Goal: Check status: Check status

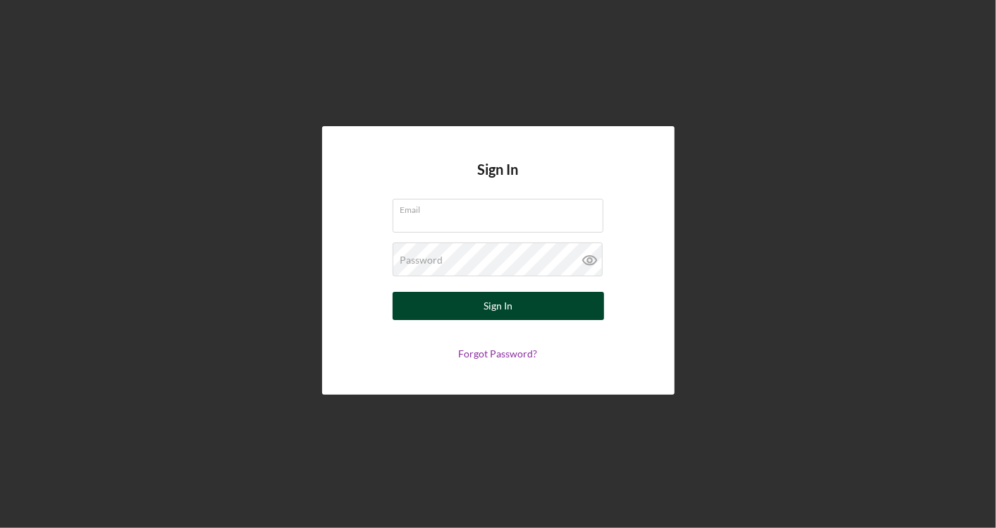
type input "[PERSON_NAME][EMAIL_ADDRESS][DOMAIN_NAME]"
click at [539, 301] on button "Sign In" at bounding box center [497, 306] width 211 height 28
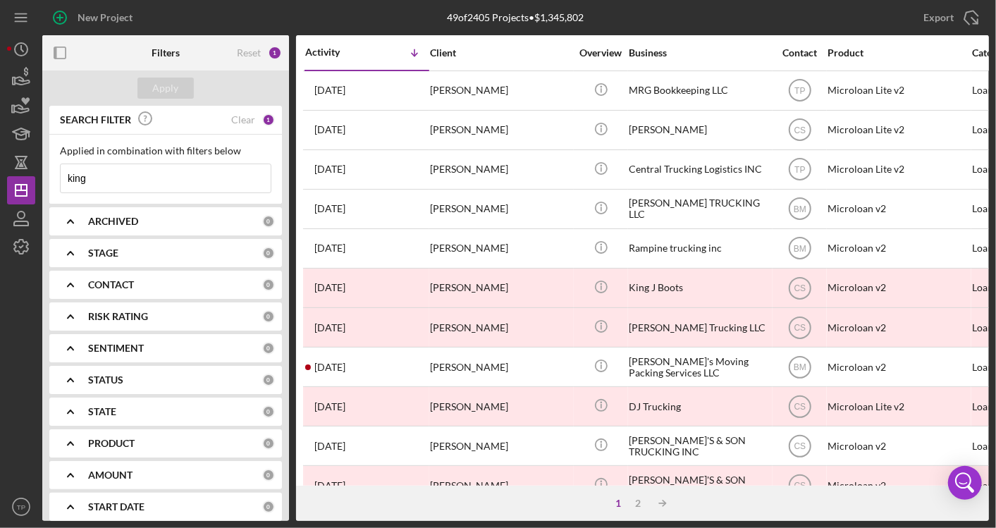
click at [122, 177] on input "king" at bounding box center [166, 178] width 210 height 28
type input "k"
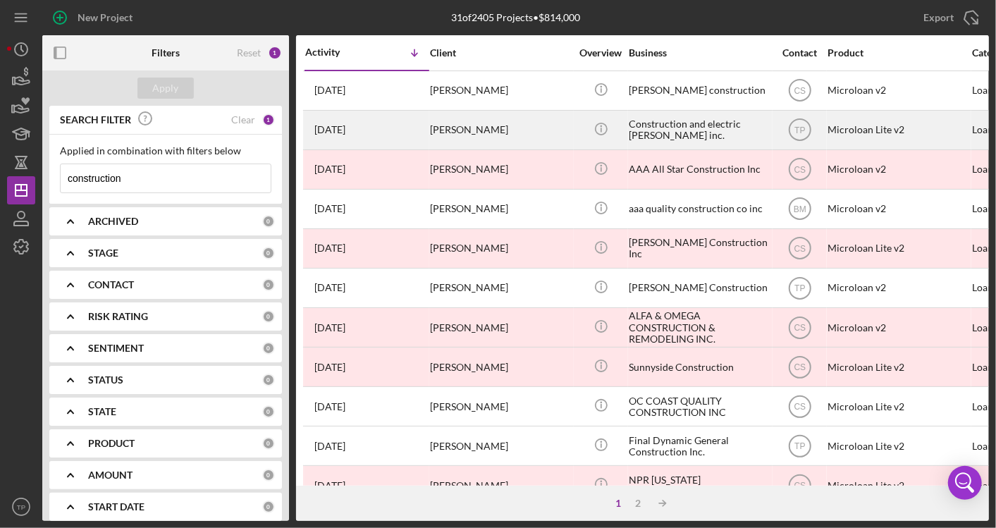
type input "construction"
click at [695, 139] on div "Construction and electric [PERSON_NAME] inc." at bounding box center [699, 129] width 141 height 37
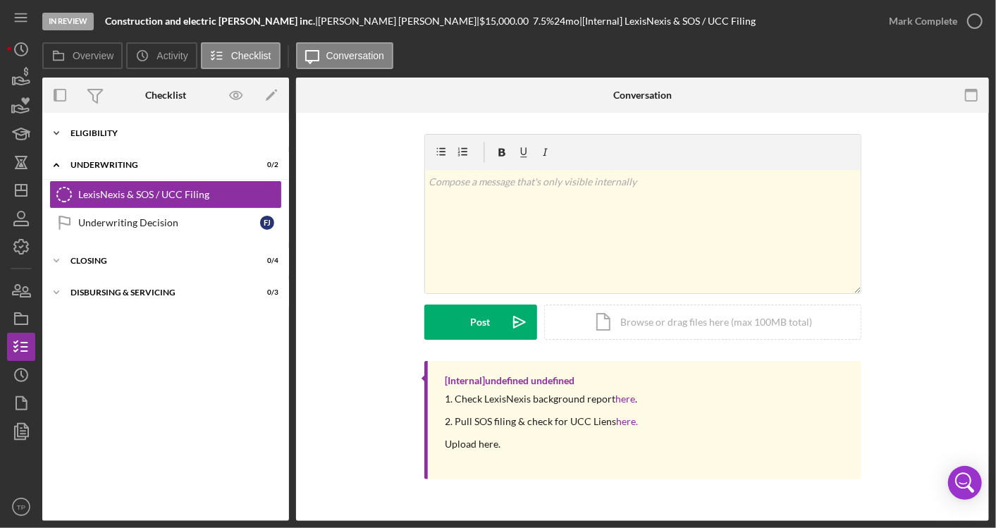
click at [104, 137] on div "Icon/Expander Eligibility 6 / 6" at bounding box center [165, 133] width 247 height 28
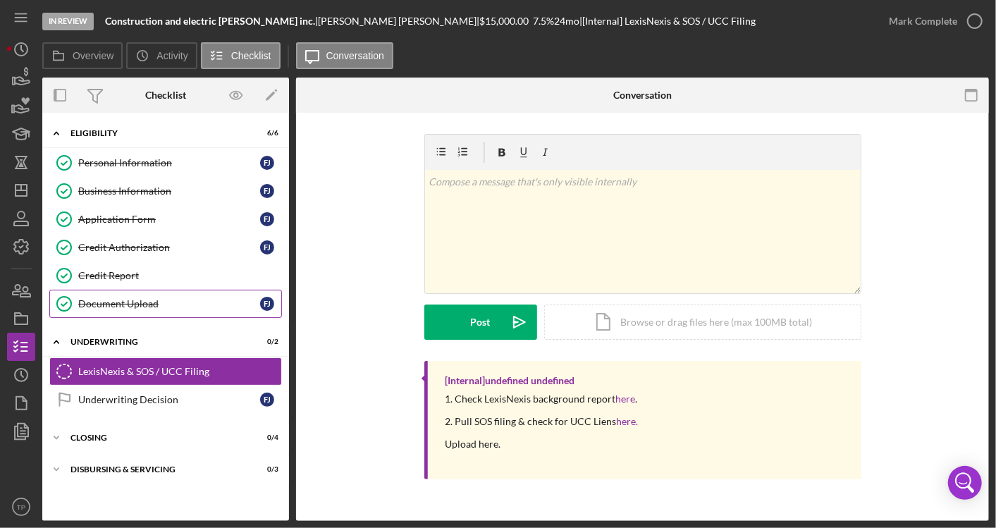
click at [116, 299] on div "Document Upload" at bounding box center [169, 303] width 182 height 11
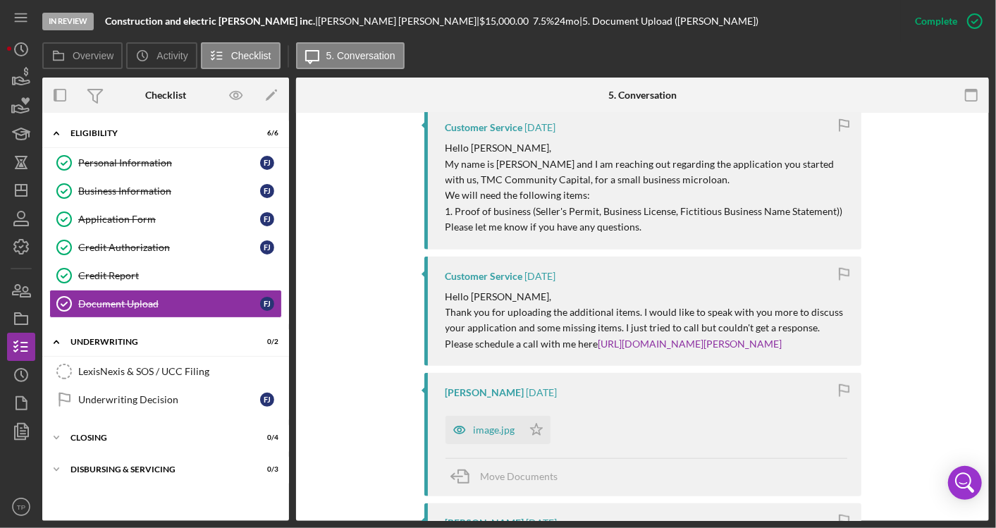
scroll to position [722, 0]
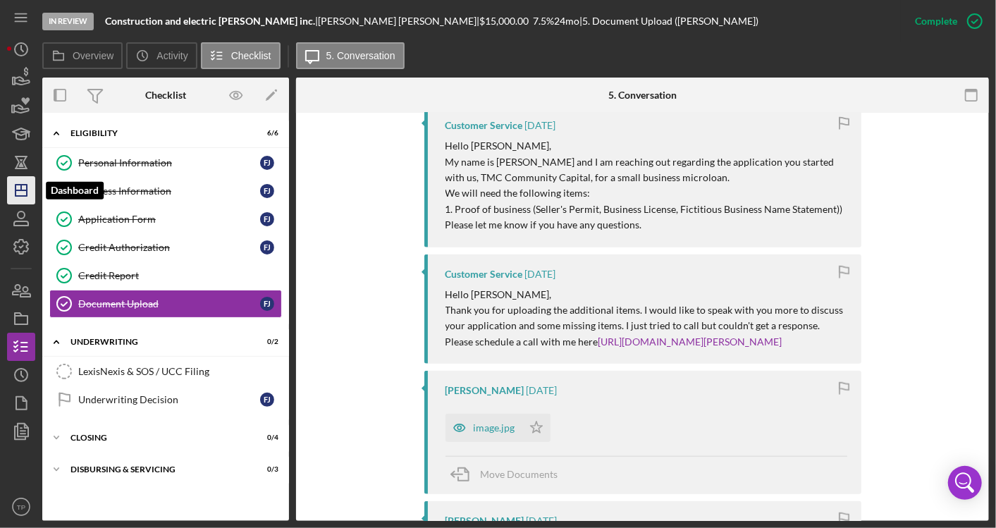
click at [28, 197] on icon "Icon/Dashboard" at bounding box center [21, 190] width 35 height 35
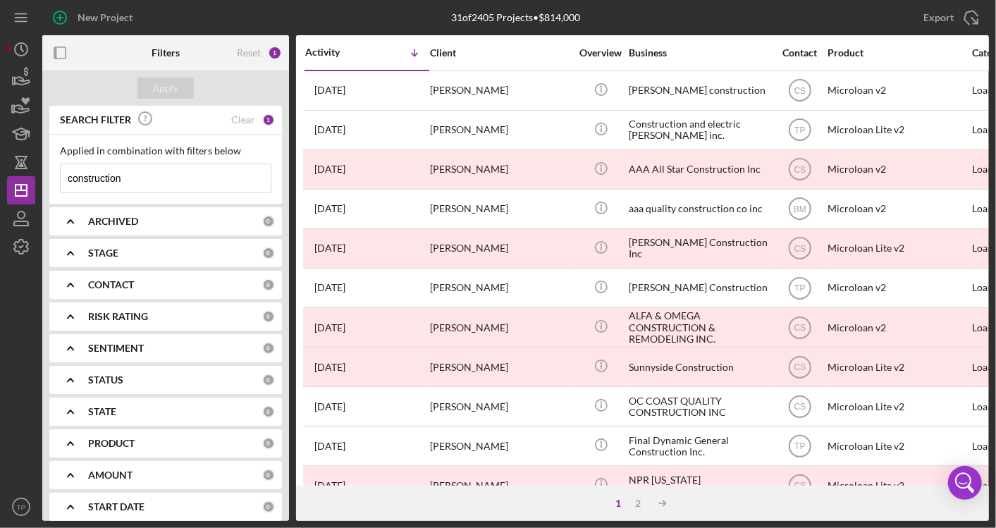
click at [168, 188] on input "construction" at bounding box center [166, 178] width 210 height 28
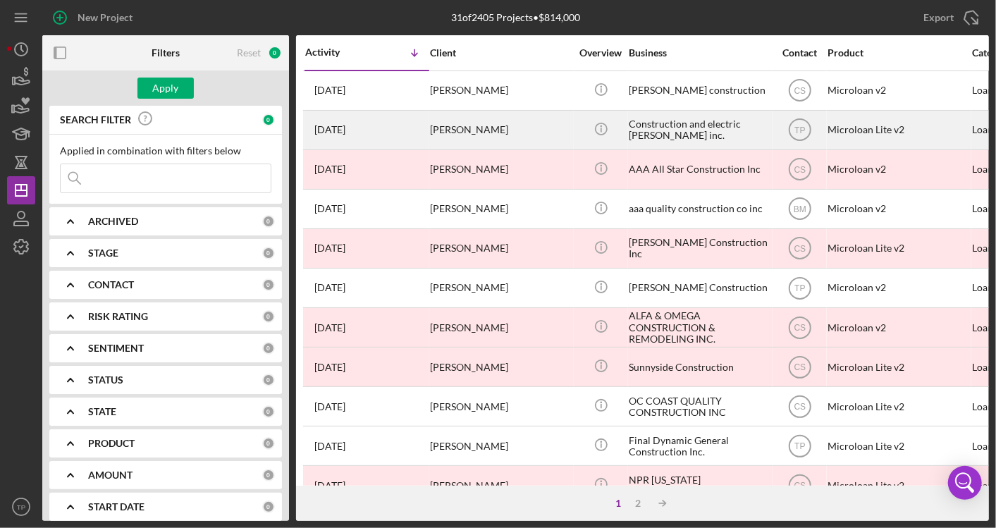
click at [730, 127] on div "Construction and electric [PERSON_NAME] inc." at bounding box center [699, 129] width 141 height 37
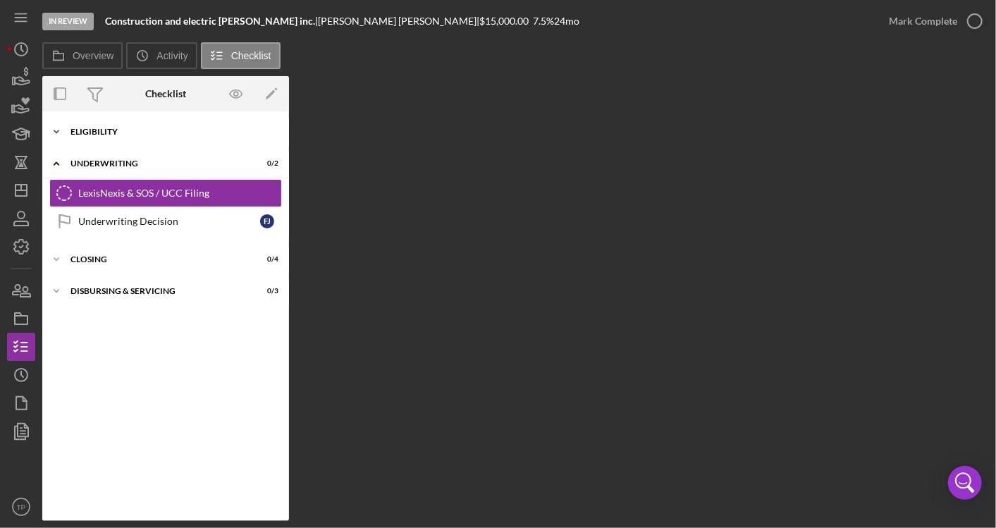
click at [131, 137] on div "Icon/Expander Eligibility 6 / 6" at bounding box center [165, 132] width 247 height 28
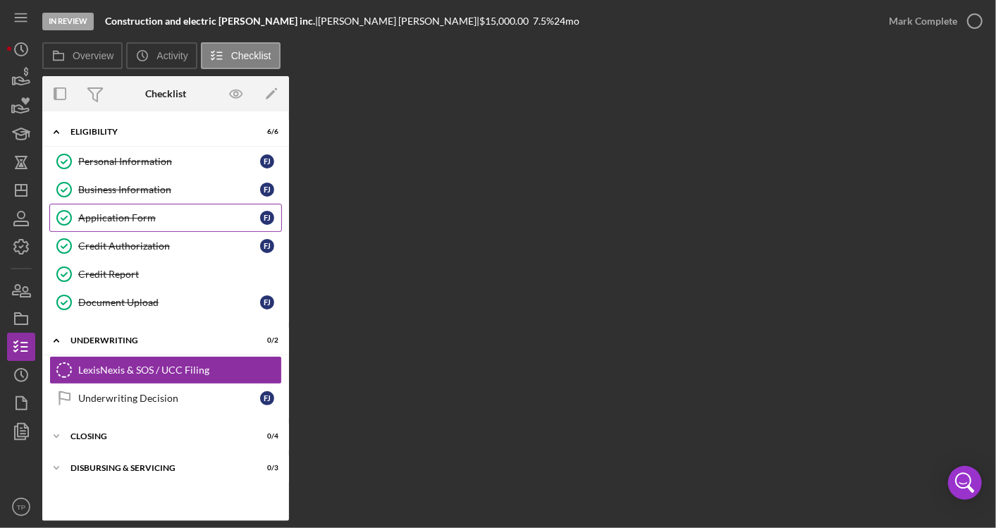
click at [123, 213] on div "Application Form" at bounding box center [169, 217] width 182 height 11
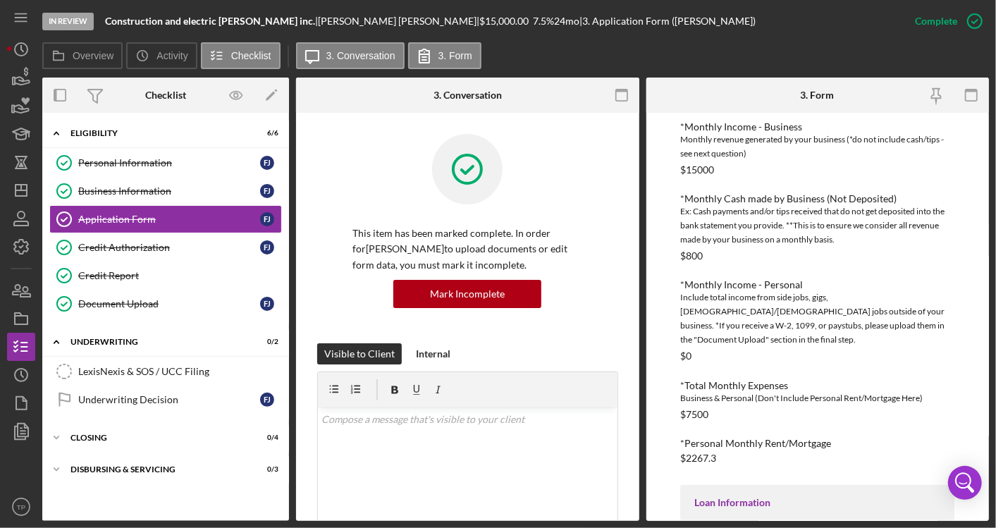
scroll to position [558, 0]
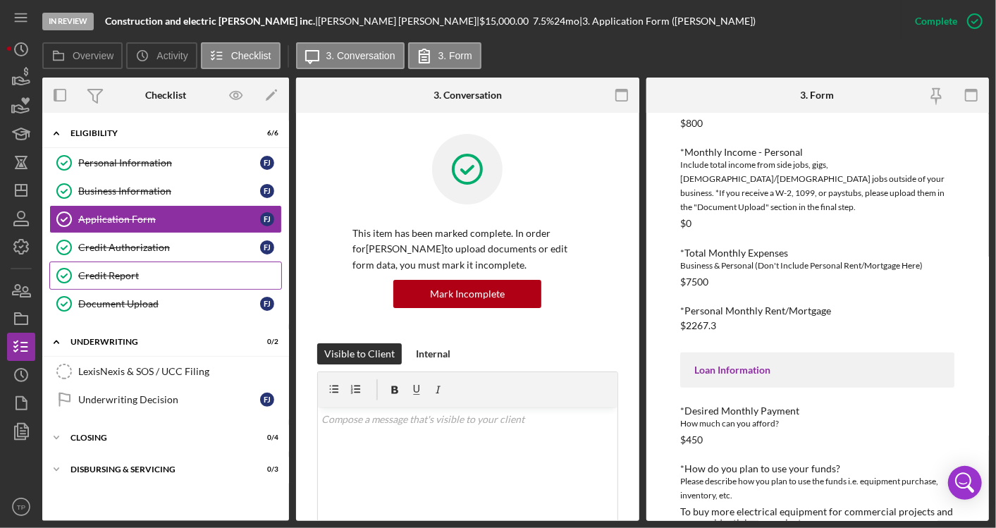
click at [151, 276] on div "Credit Report" at bounding box center [179, 275] width 203 height 11
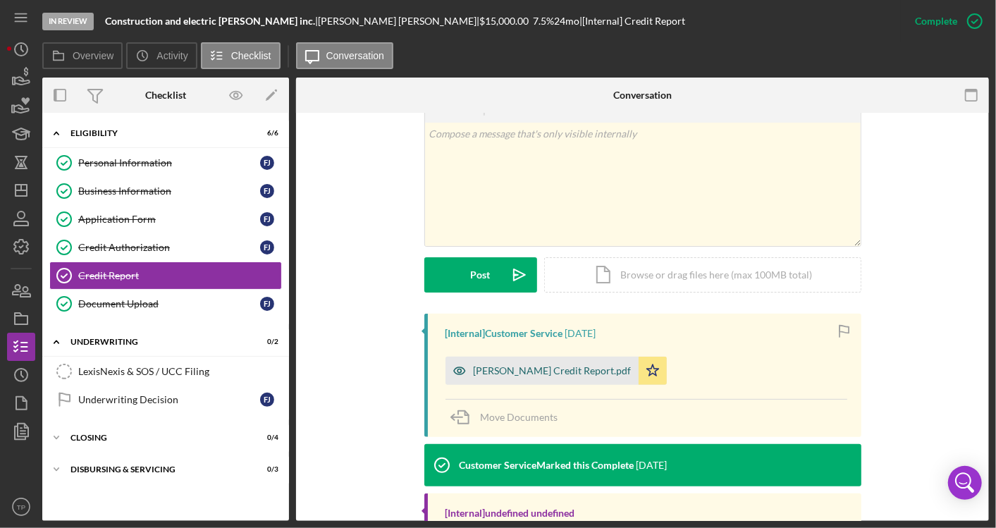
click at [565, 370] on div "[PERSON_NAME] Credit Report.pdf" at bounding box center [552, 370] width 158 height 11
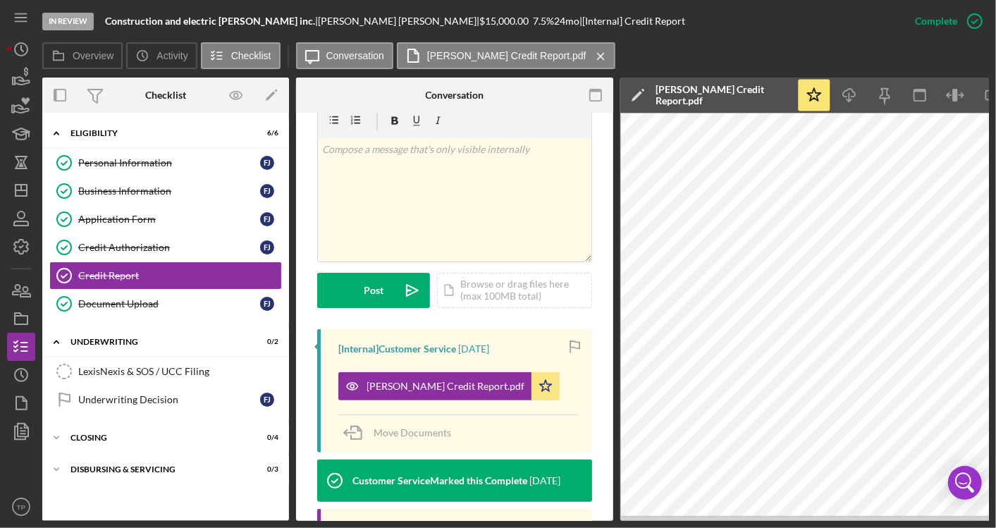
scroll to position [0, 54]
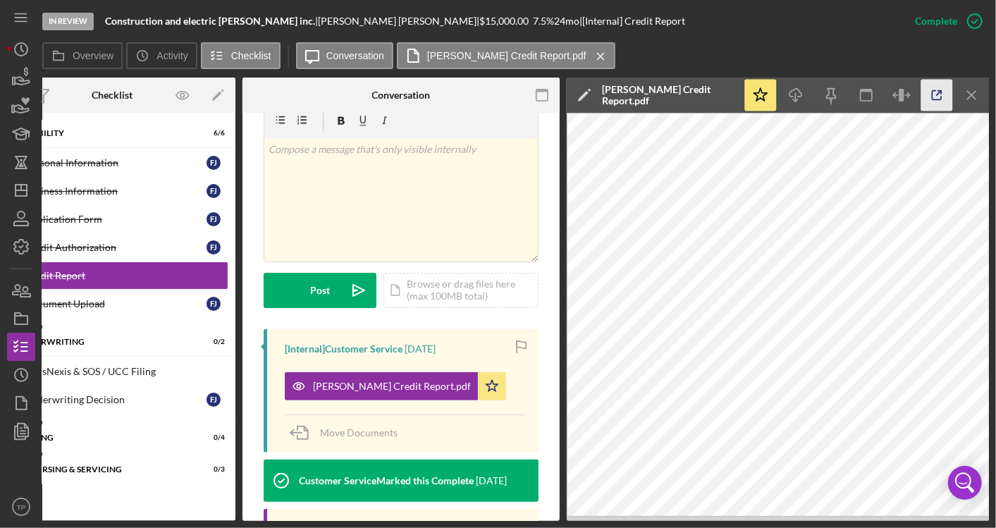
click at [936, 93] on icon "button" at bounding box center [937, 96] width 32 height 32
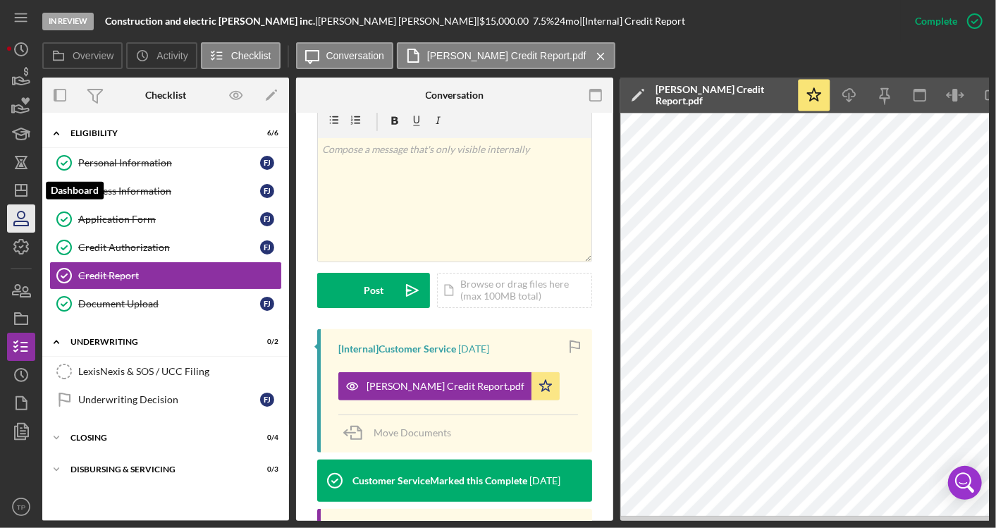
click at [32, 204] on icon "button" at bounding box center [21, 218] width 35 height 35
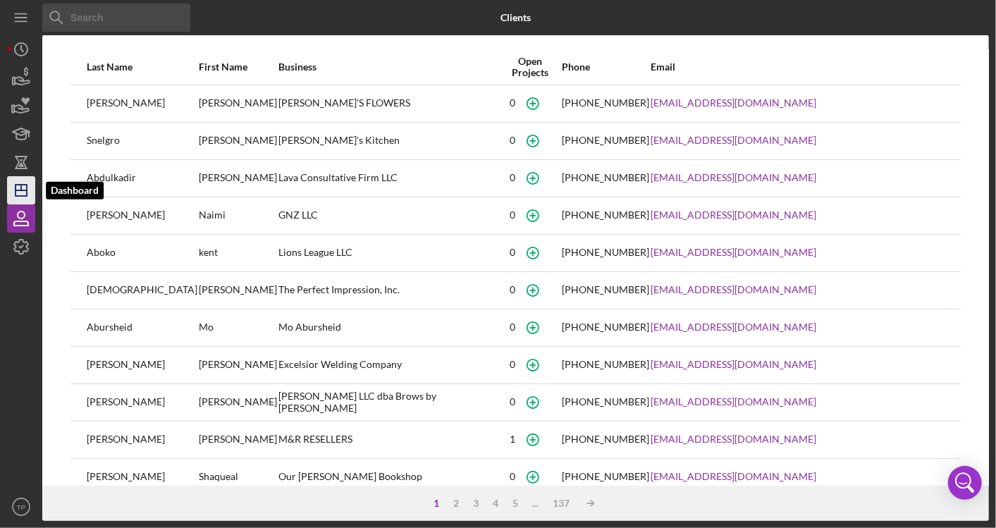
click at [28, 189] on icon "Icon/Dashboard" at bounding box center [21, 190] width 35 height 35
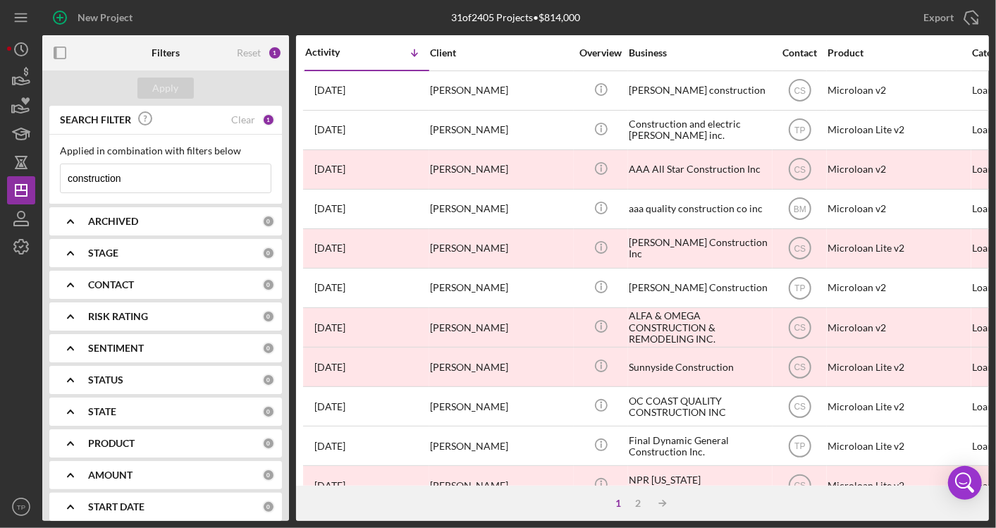
click at [189, 185] on input "construction" at bounding box center [166, 178] width 210 height 28
type input "c"
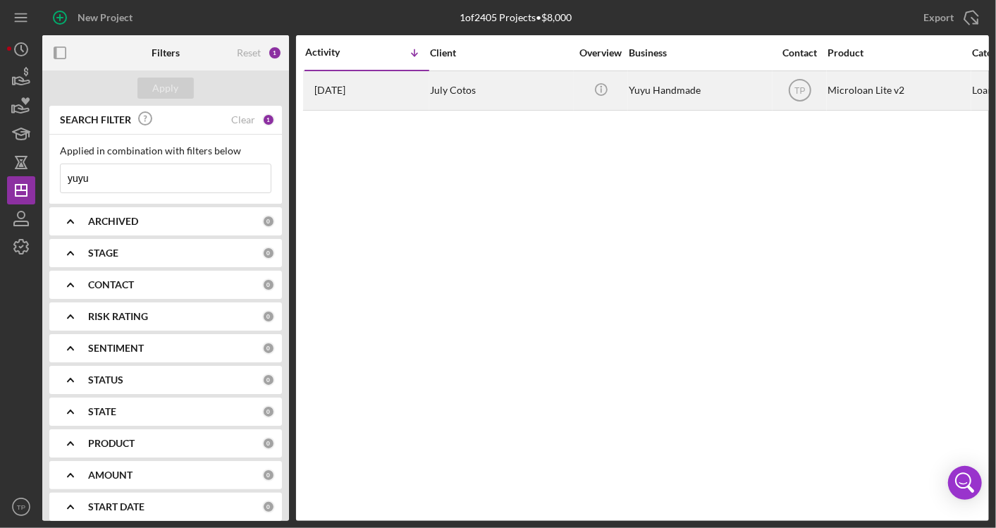
type input "yuyu"
click at [683, 97] on div "Yuyu Handmade" at bounding box center [699, 90] width 141 height 37
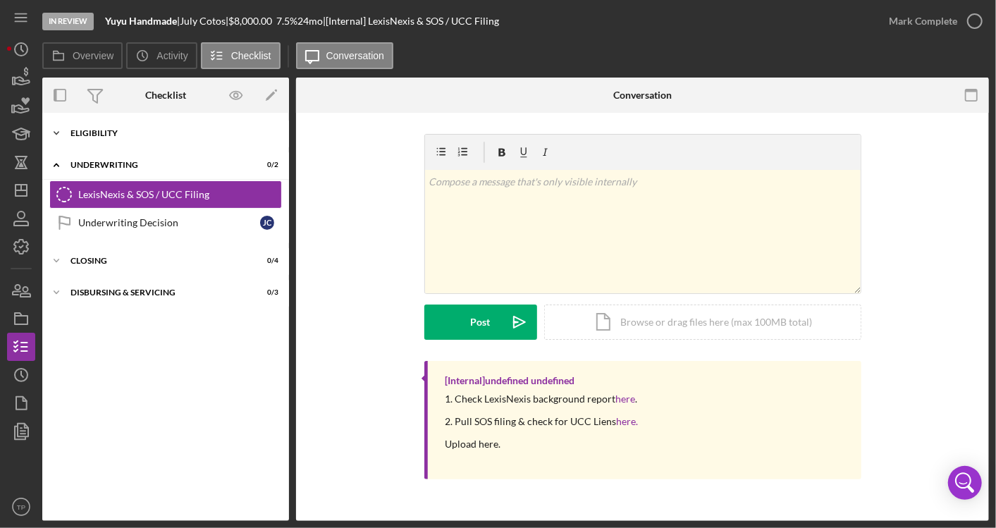
click at [127, 137] on div "Icon/Expander Eligibility 6 / 6" at bounding box center [165, 133] width 247 height 28
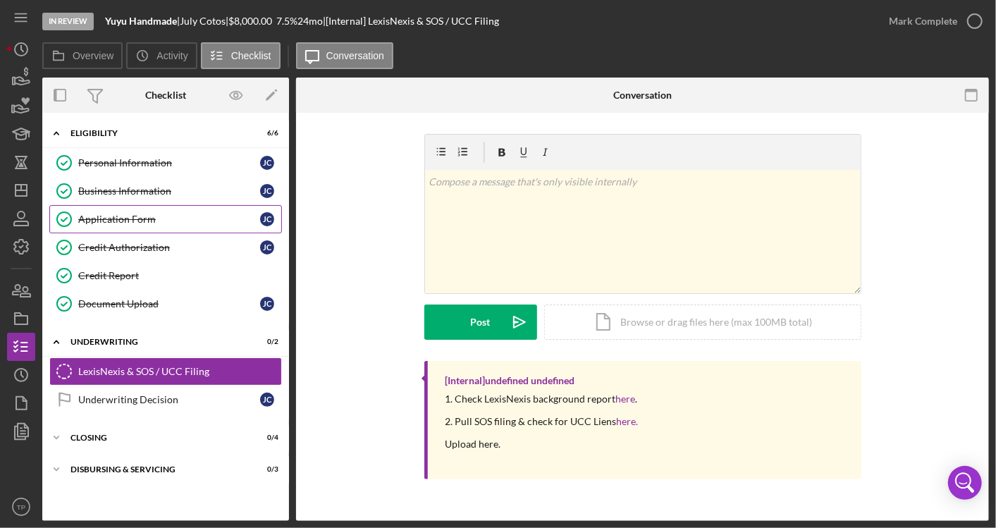
click at [138, 206] on link "Application Form Application Form [PERSON_NAME]" at bounding box center [165, 219] width 233 height 28
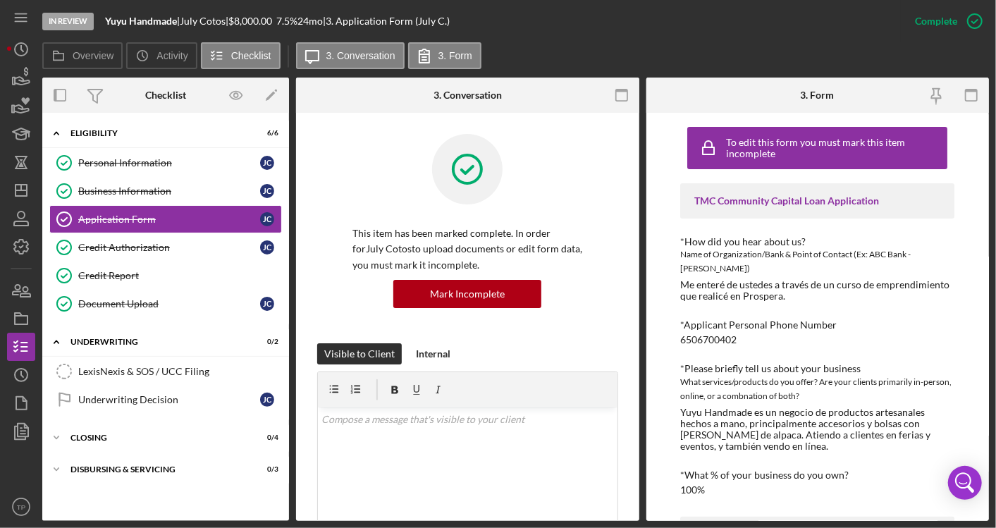
click at [729, 283] on div "Me enteré de ustedes a través de un curso de emprendimiento que realicé en Pros…" at bounding box center [817, 290] width 274 height 23
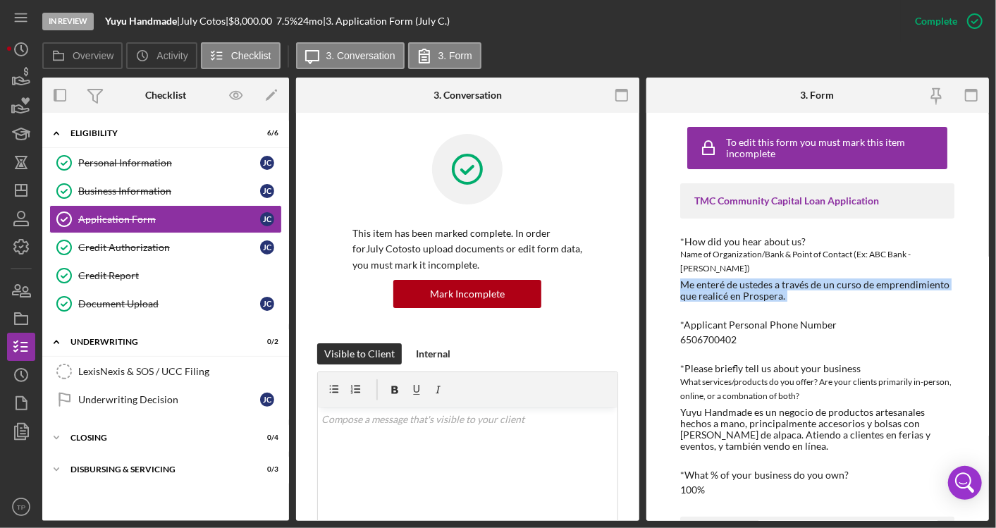
click at [729, 283] on div "Me enteré de ustedes a través de un curso de emprendimiento que realicé en Pros…" at bounding box center [817, 290] width 274 height 23
copy div "Me enteré de ustedes a través de un curso de emprendimiento que realicé en Pros…"
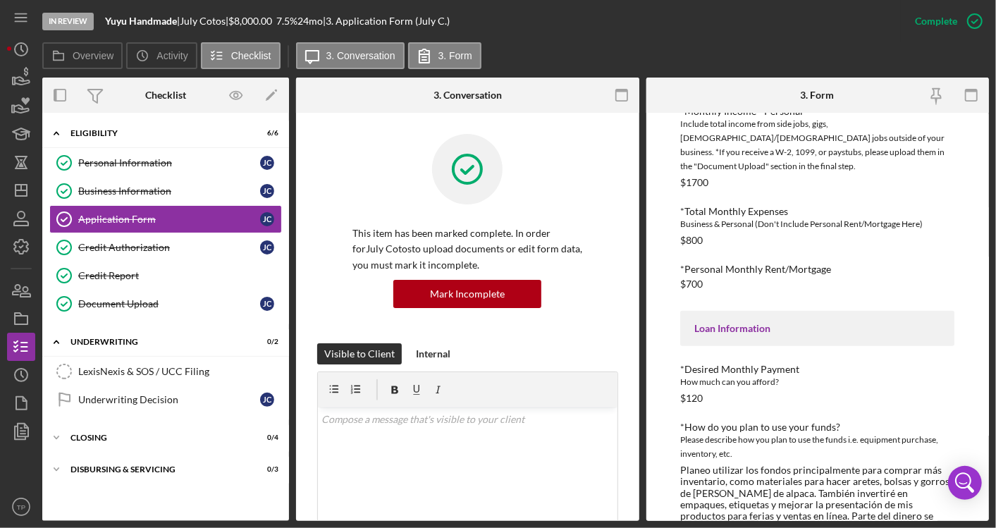
scroll to position [626, 0]
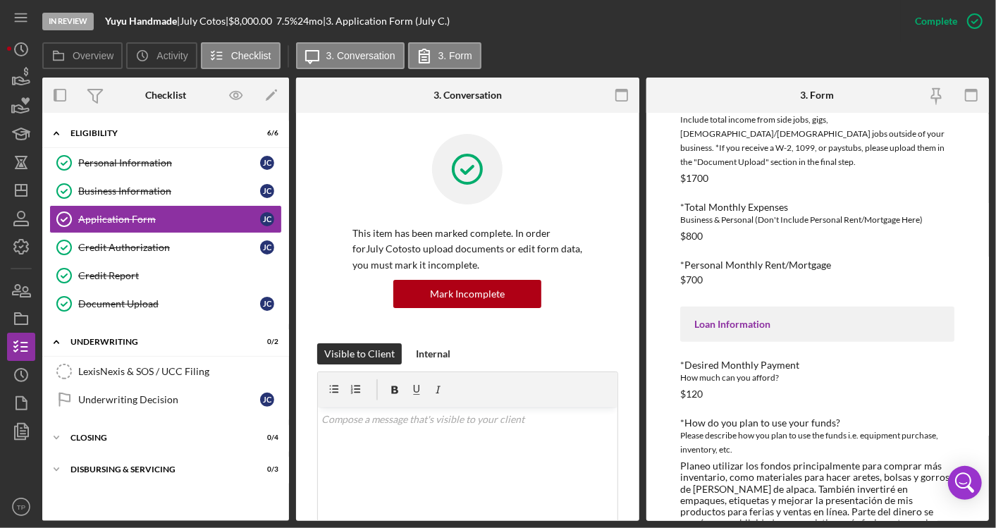
click at [794, 460] on div "Planeo utilizar los fondos principalmente para comprar más inventario, como mat…" at bounding box center [817, 500] width 274 height 80
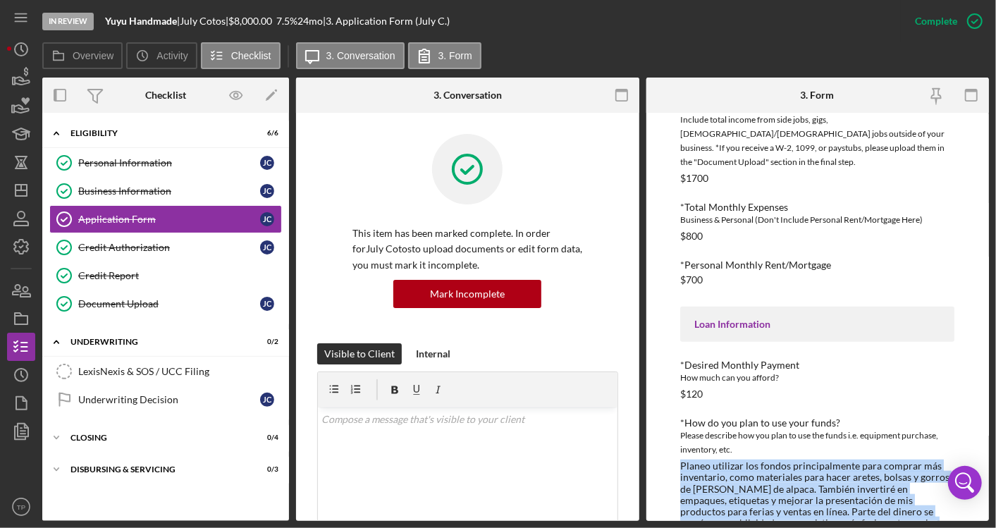
click at [794, 460] on div "Planeo utilizar los fondos principalmente para comprar más inventario, como mat…" at bounding box center [817, 500] width 274 height 80
copy div "Planeo utilizar los fondos principalmente para comprar más inventario, como mat…"
click at [794, 460] on div "Planeo utilizar los fondos principalmente para comprar más inventario, como mat…" at bounding box center [817, 500] width 274 height 80
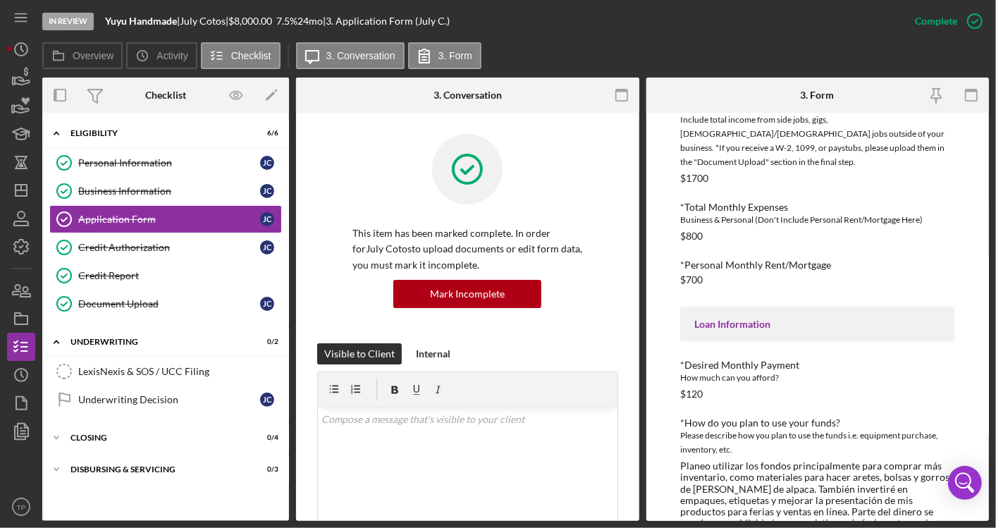
click at [794, 460] on div "Planeo utilizar los fondos principalmente para comprar más inventario, como mat…" at bounding box center [817, 500] width 274 height 80
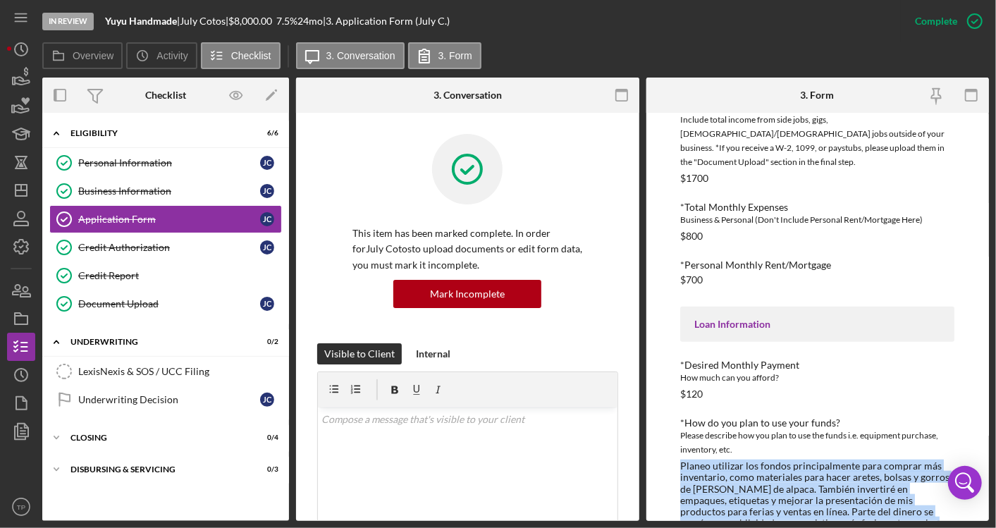
click at [794, 460] on div "Planeo utilizar los fondos principalmente para comprar más inventario, como mat…" at bounding box center [817, 500] width 274 height 80
copy div "Planeo utilizar los fondos principalmente para comprar más inventario, como mat…"
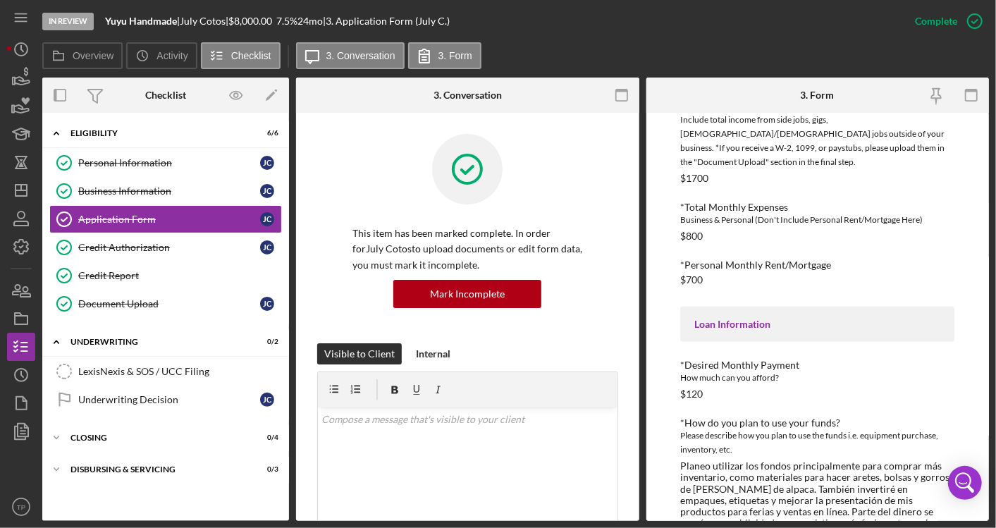
click at [575, 178] on div at bounding box center [467, 180] width 230 height 92
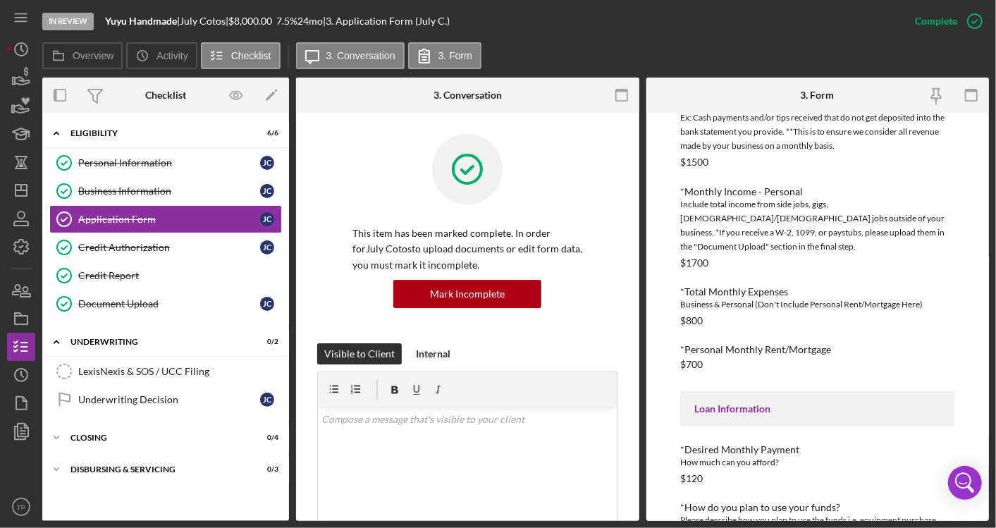
scroll to position [535, 0]
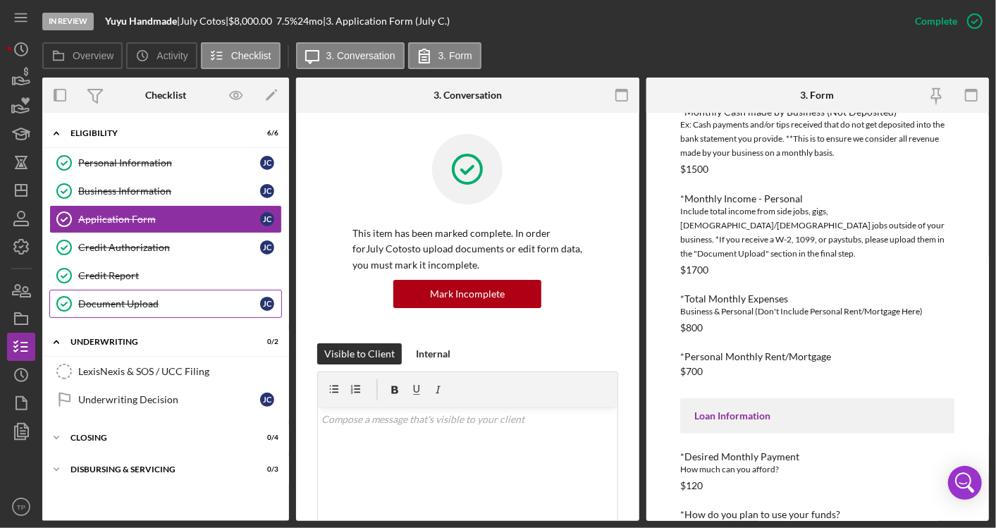
click at [161, 294] on link "Document Upload Document Upload [PERSON_NAME]" at bounding box center [165, 304] width 233 height 28
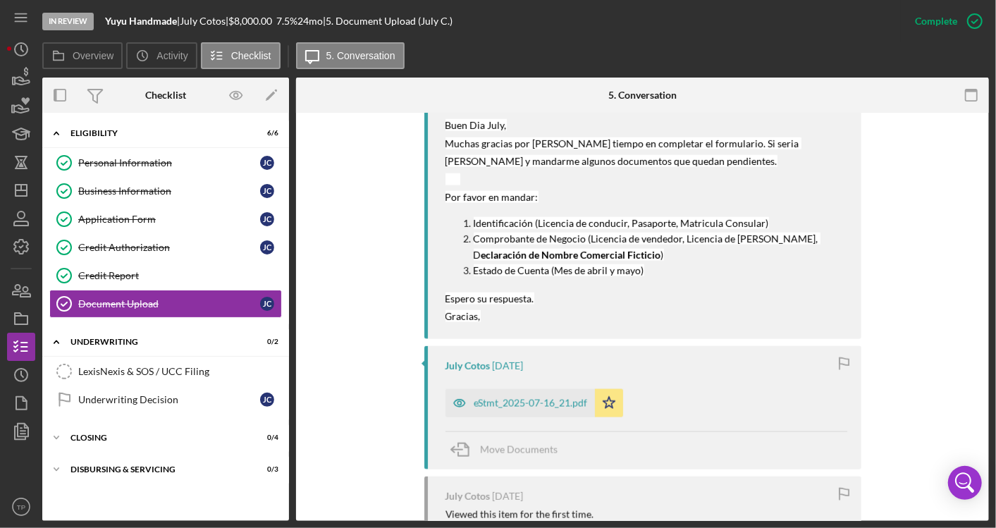
scroll to position [1179, 0]
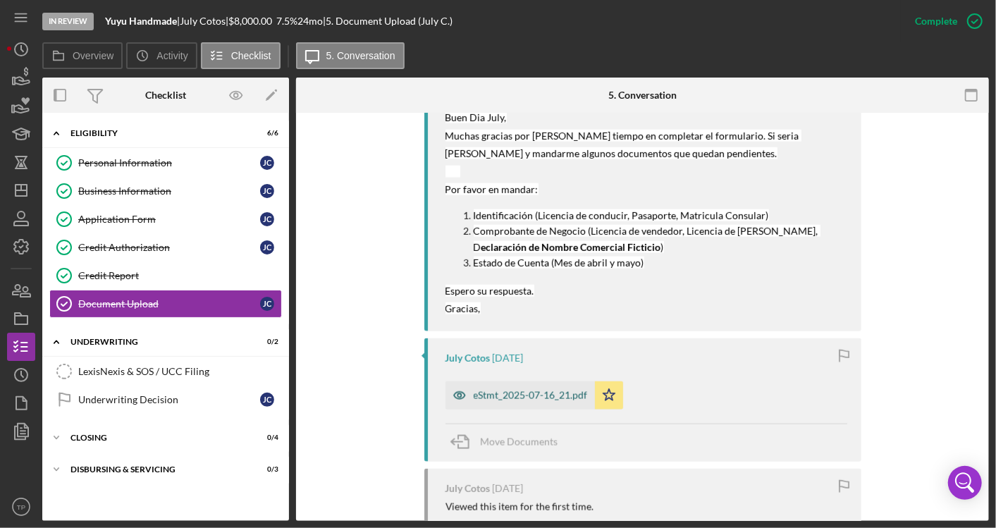
click at [509, 409] on div "eStmt_2025-07-16_21.pdf" at bounding box center [519, 395] width 149 height 28
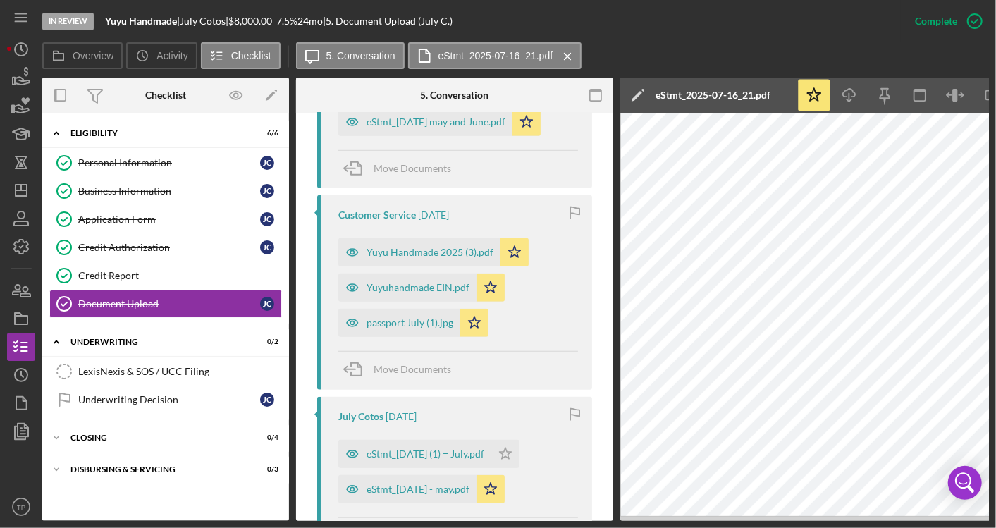
scroll to position [673, 0]
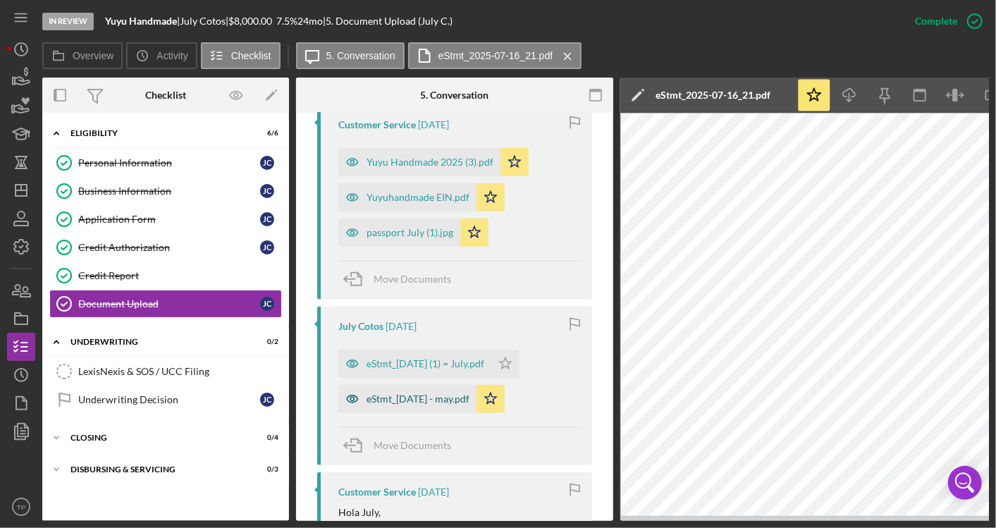
click at [456, 397] on div "eStmt_[DATE] - may.pdf" at bounding box center [417, 398] width 103 height 11
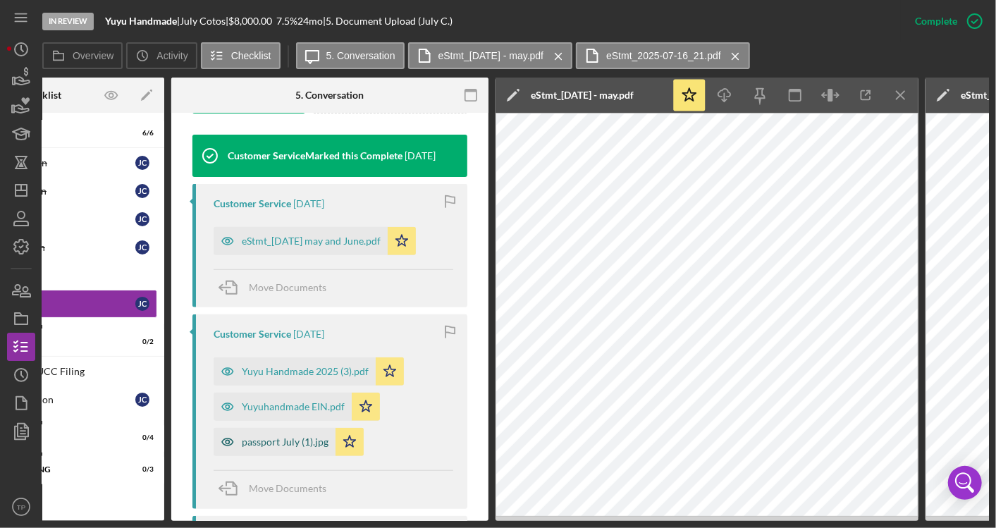
scroll to position [463, 0]
click at [312, 239] on div "eStmt_[DATE] may and June.pdf" at bounding box center [311, 241] width 139 height 11
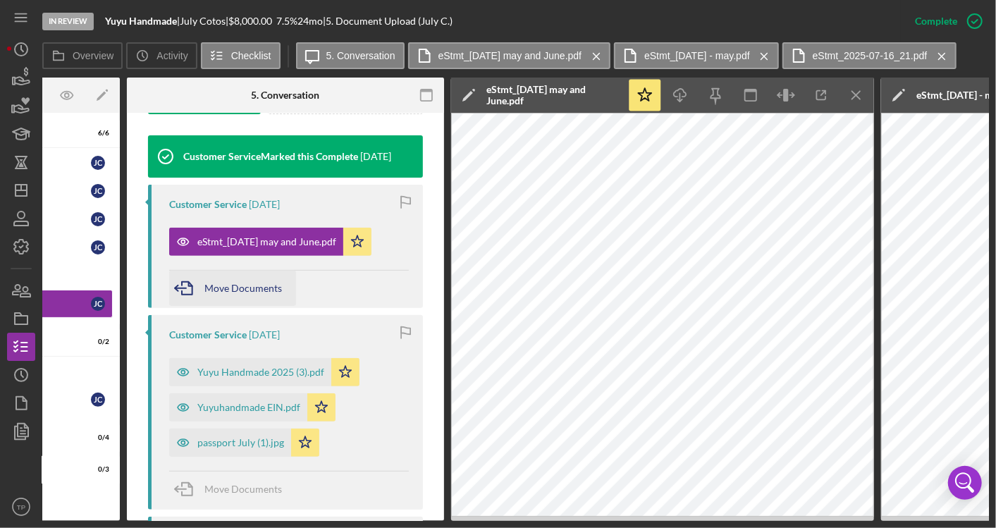
scroll to position [0, 0]
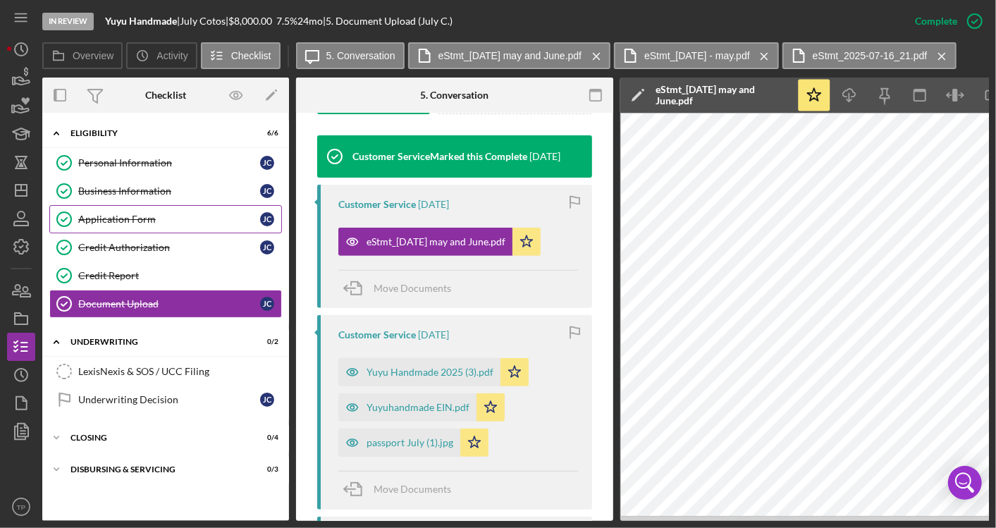
click at [163, 213] on div "Application Form" at bounding box center [169, 218] width 182 height 11
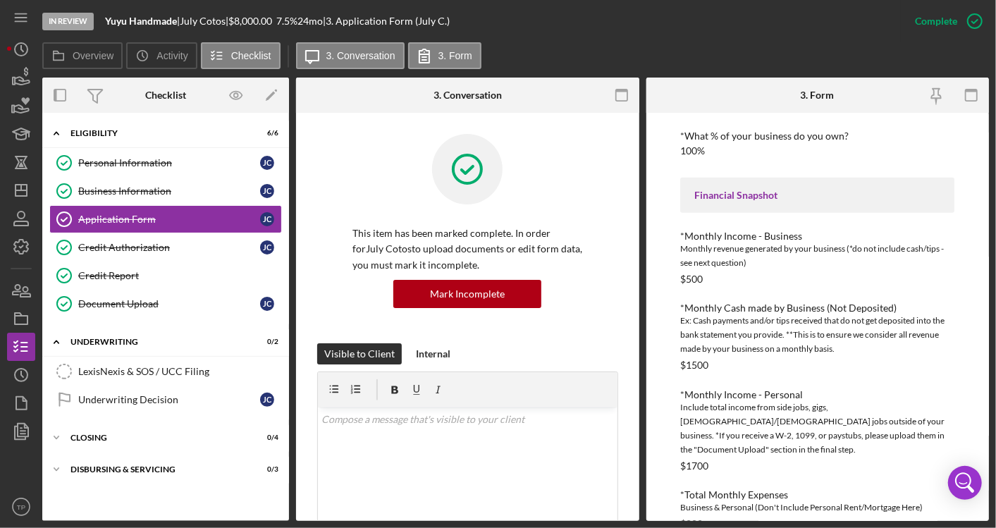
scroll to position [350, 0]
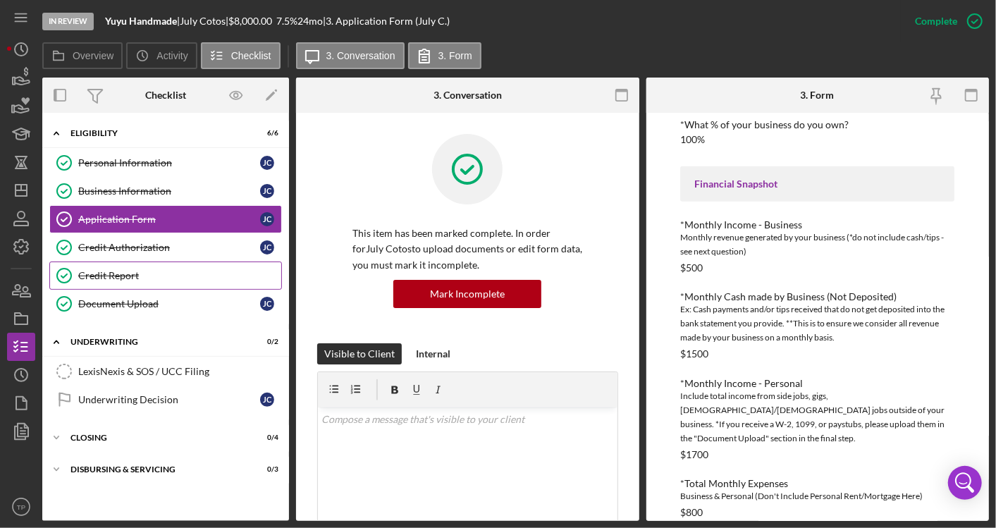
click at [191, 283] on link "Credit Report Credit Report" at bounding box center [165, 275] width 233 height 28
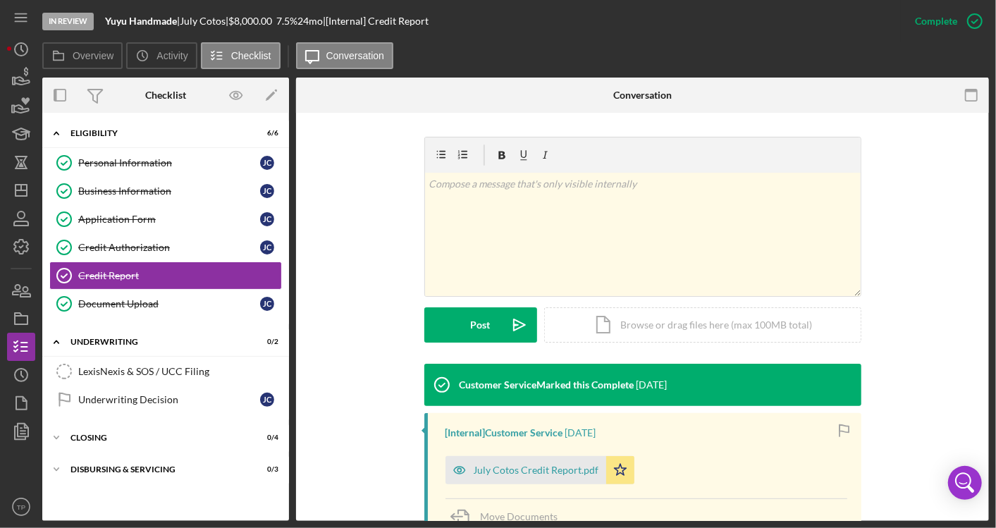
scroll to position [359, 0]
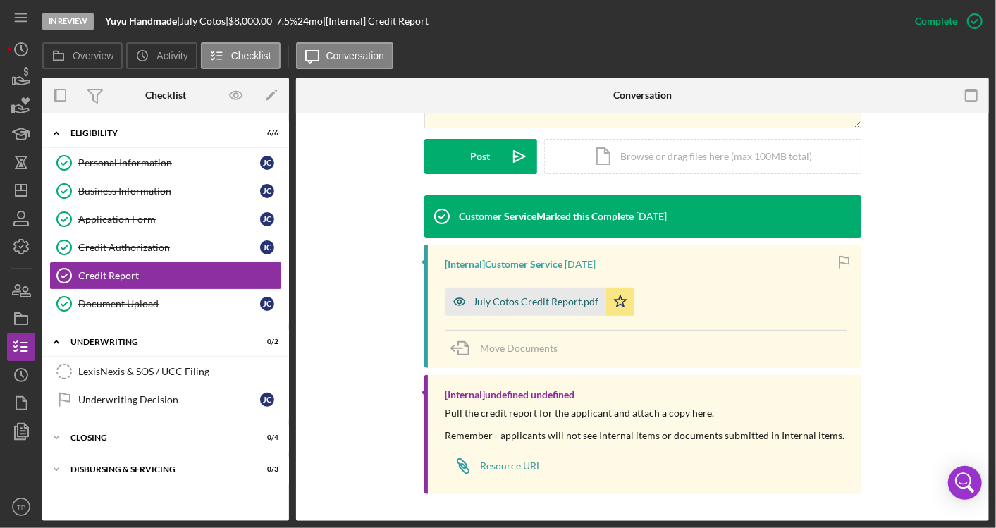
click at [521, 294] on div "July Cotos Credit Report.pdf" at bounding box center [525, 301] width 161 height 28
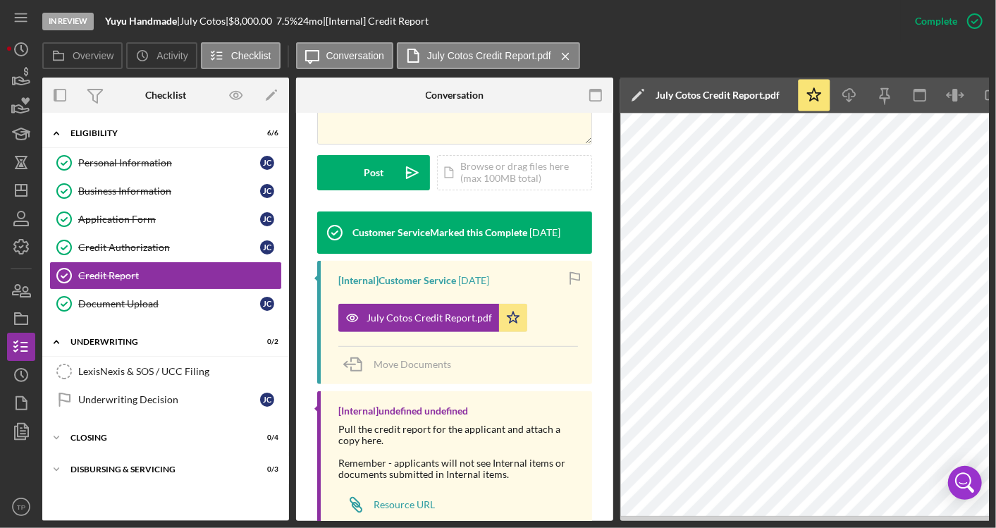
scroll to position [0, 54]
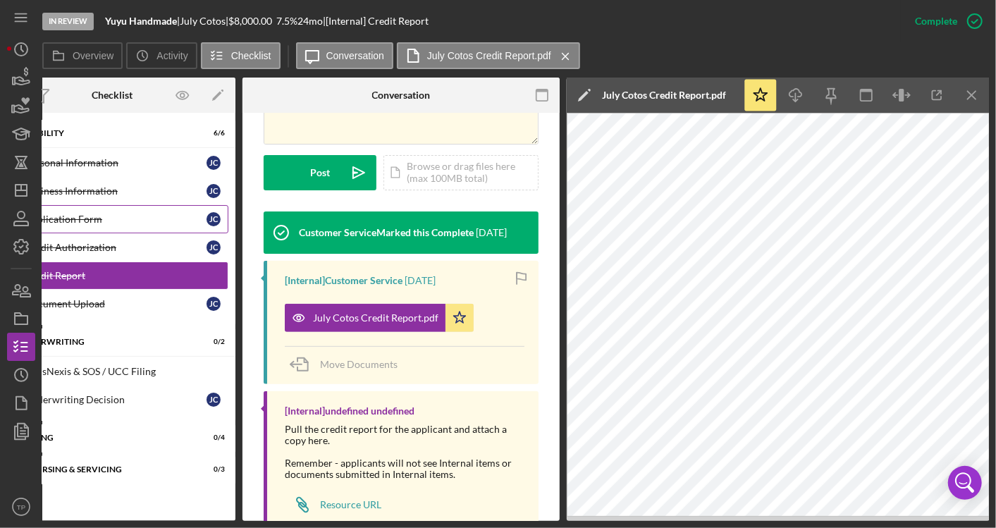
click at [95, 223] on div "Application Form" at bounding box center [116, 218] width 182 height 11
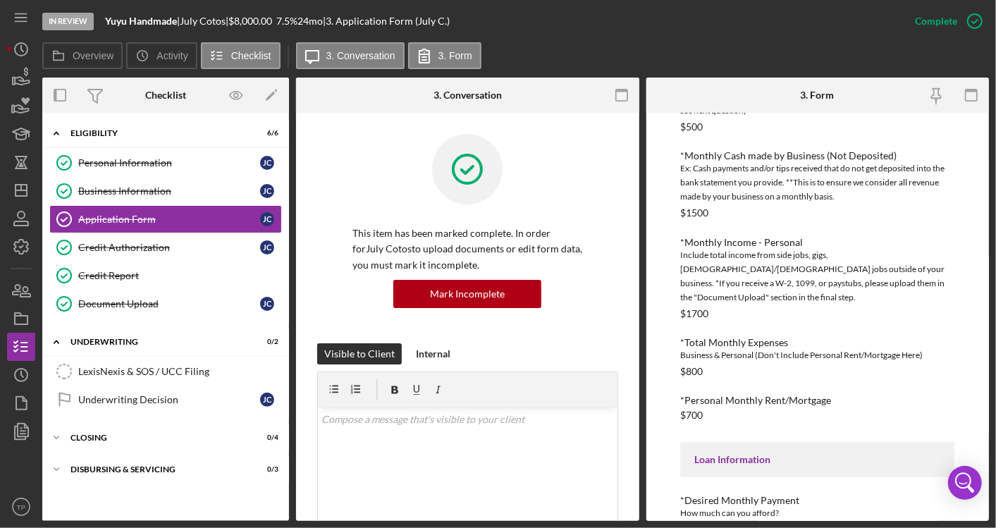
scroll to position [626, 0]
